Goal: Find specific page/section: Find specific page/section

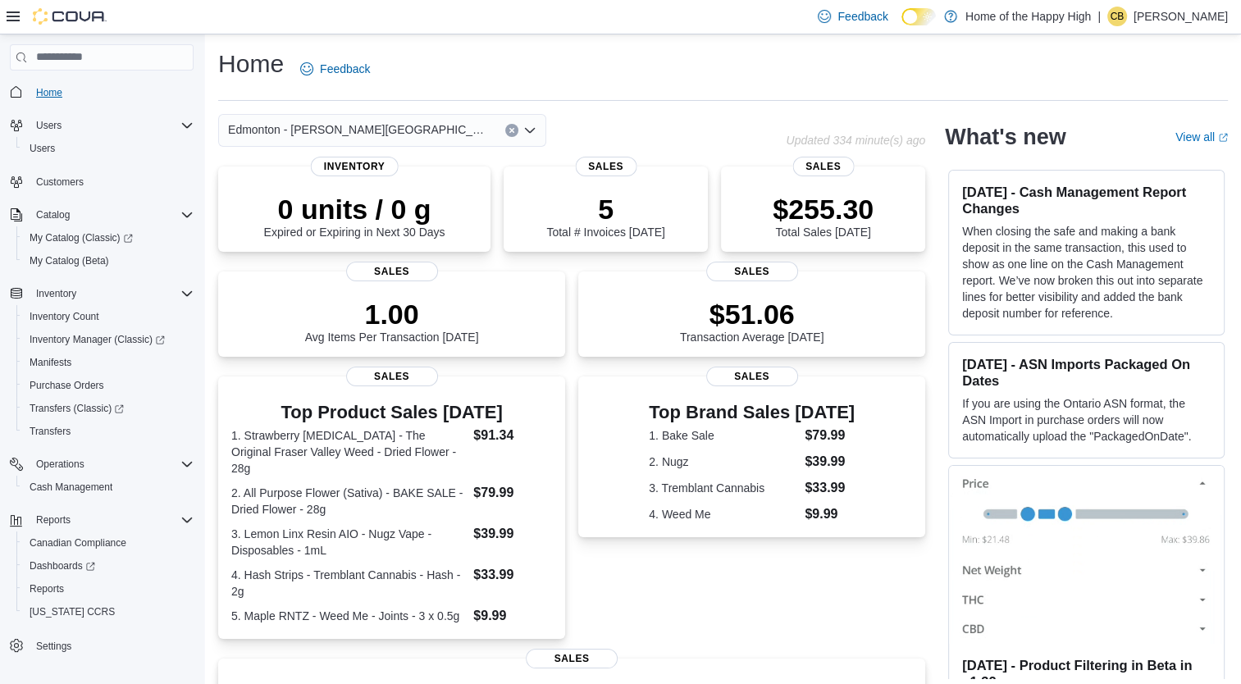
click at [43, 92] on span "Home" at bounding box center [49, 92] width 26 height 13
click at [49, 88] on span "Home" at bounding box center [49, 92] width 26 height 13
click at [57, 311] on span "Inventory Count" at bounding box center [65, 316] width 70 height 13
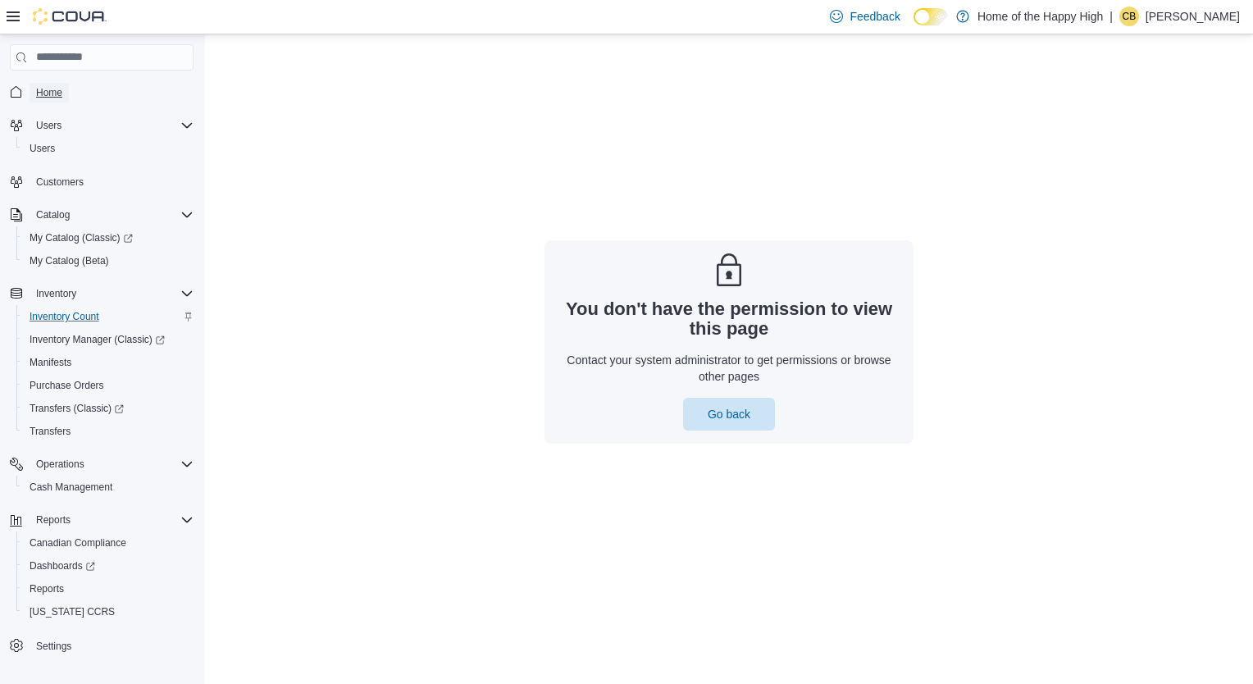
click at [52, 88] on span "Home" at bounding box center [49, 92] width 26 height 13
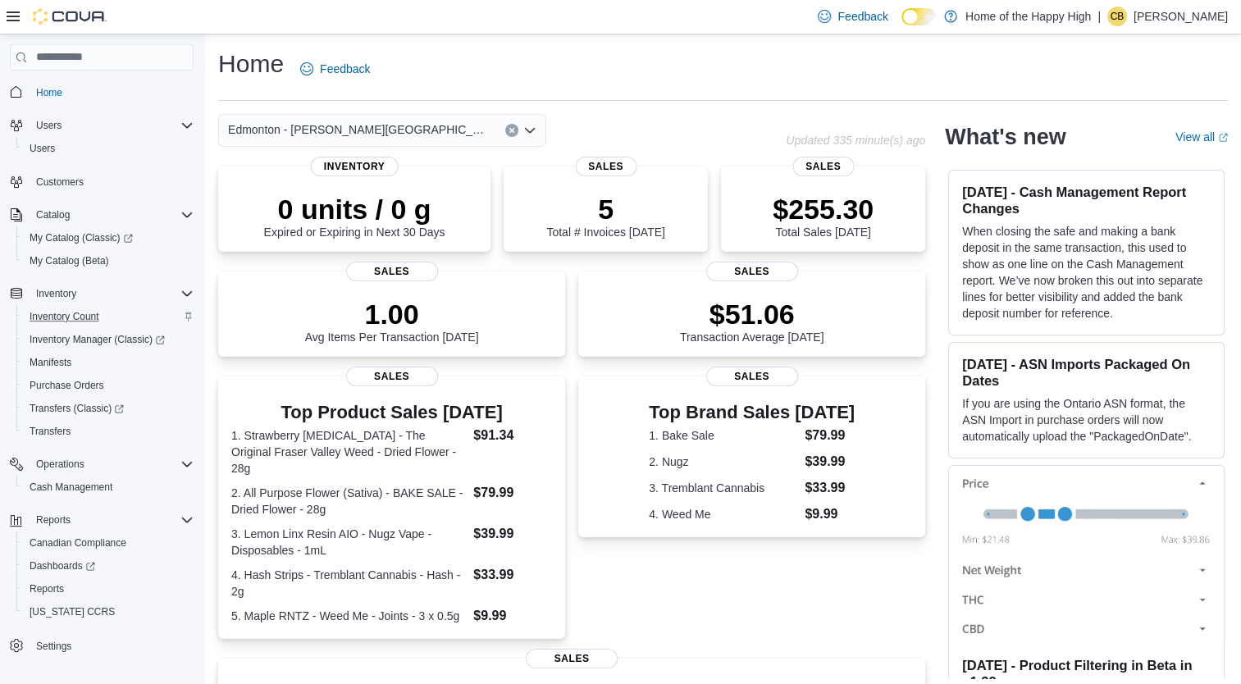
click at [1166, 18] on p "[PERSON_NAME]" at bounding box center [1181, 17] width 94 height 20
click at [1141, 156] on span "Sign Out" at bounding box center [1122, 158] width 44 height 16
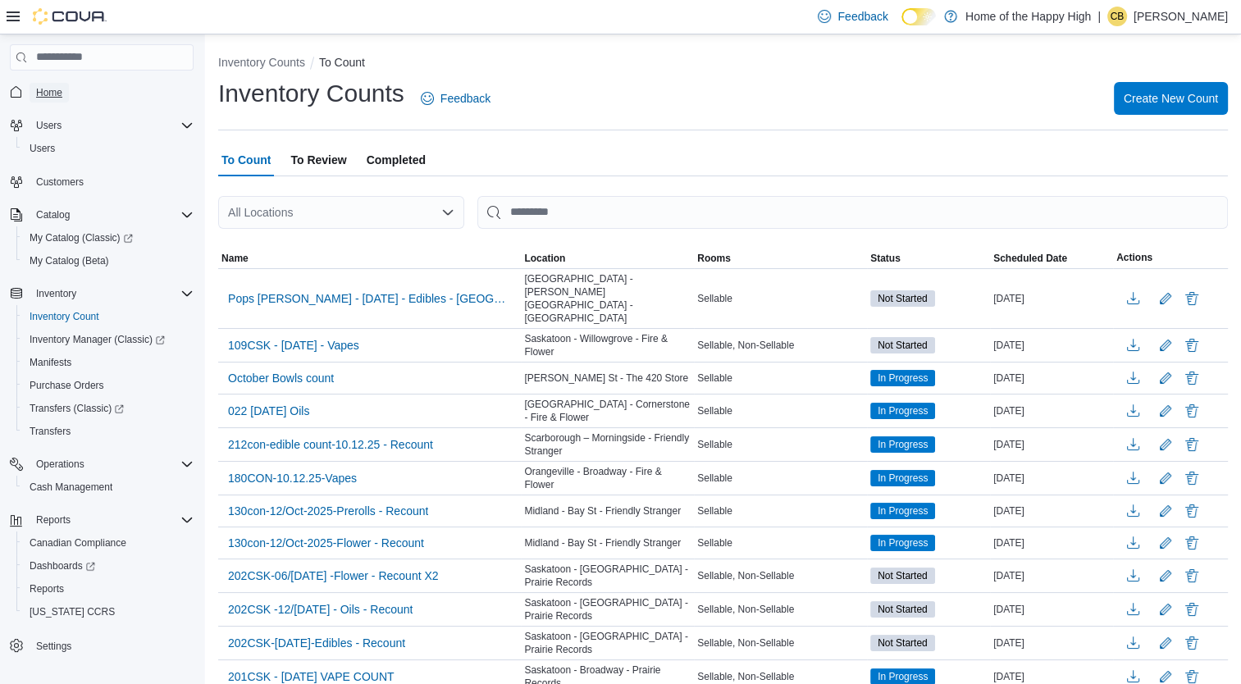
click at [44, 94] on span "Home" at bounding box center [49, 92] width 26 height 13
